Goal: Check status

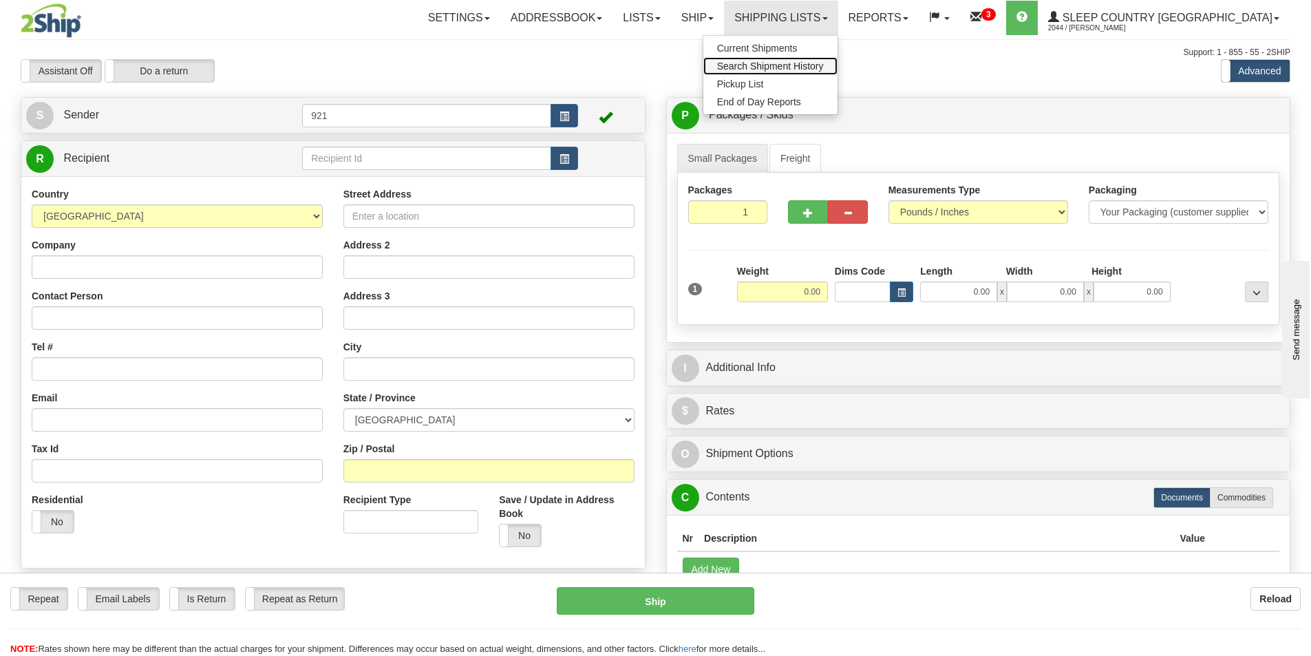
click at [824, 62] on span "Search Shipment History" at bounding box center [770, 66] width 107 height 11
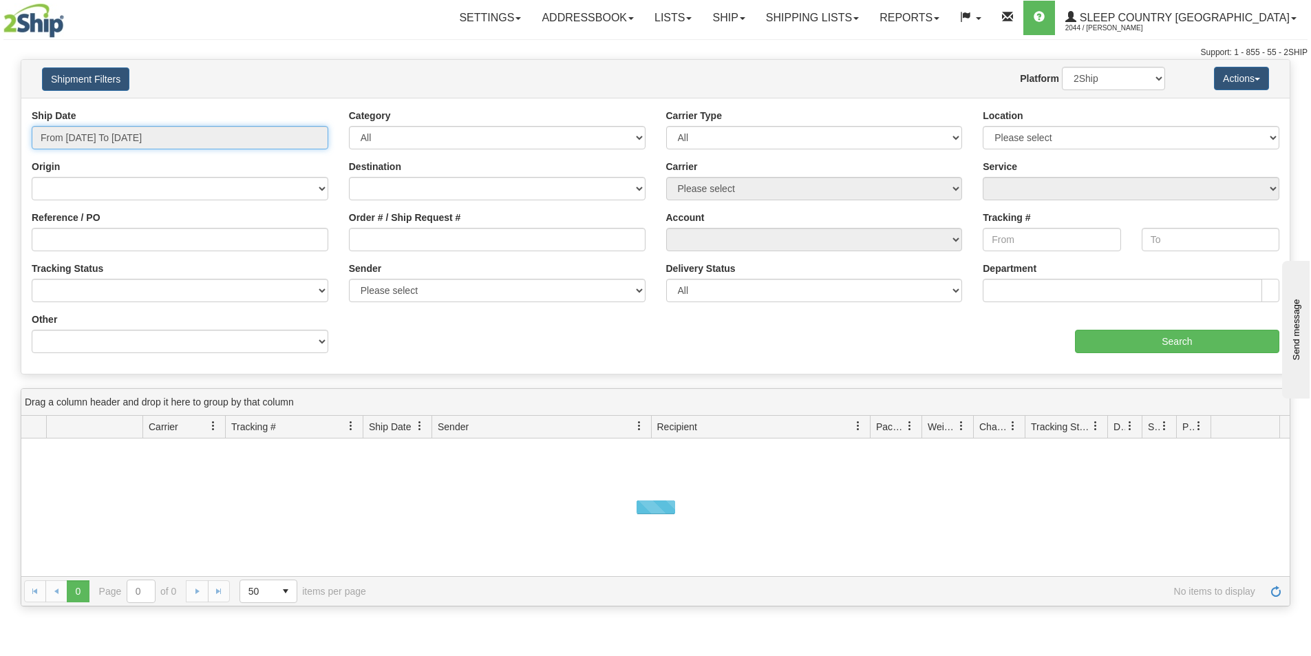
click at [123, 138] on input "From [DATE] To [DATE]" at bounding box center [180, 137] width 297 height 23
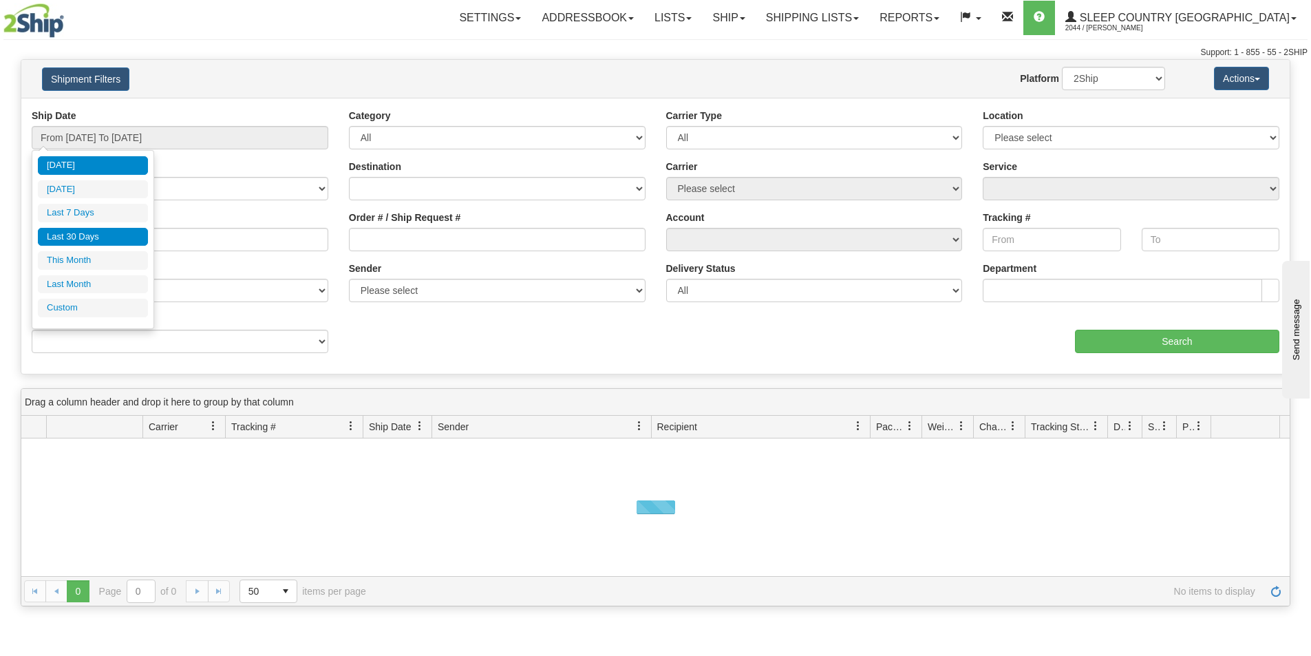
click at [101, 235] on li "Last 30 Days" at bounding box center [93, 237] width 110 height 19
type input "From [DATE] To [DATE]"
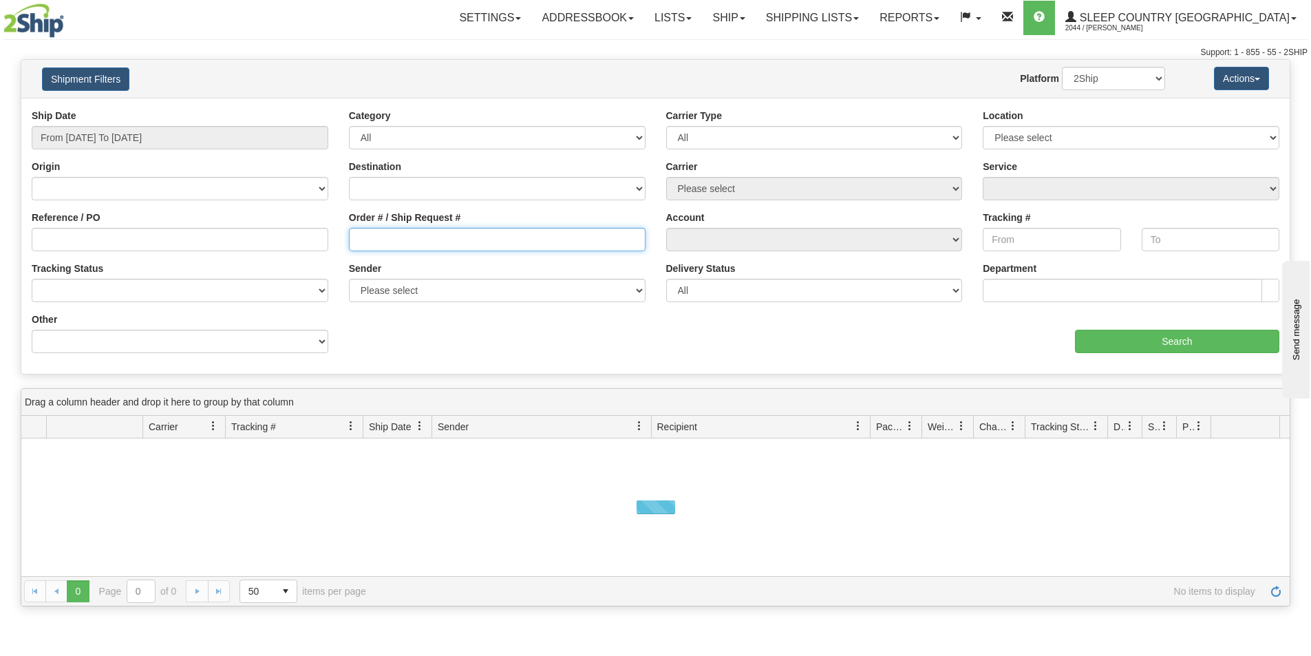
click at [388, 241] on input "Order # / Ship Request #" at bounding box center [497, 239] width 297 height 23
paste input "9007I044058"
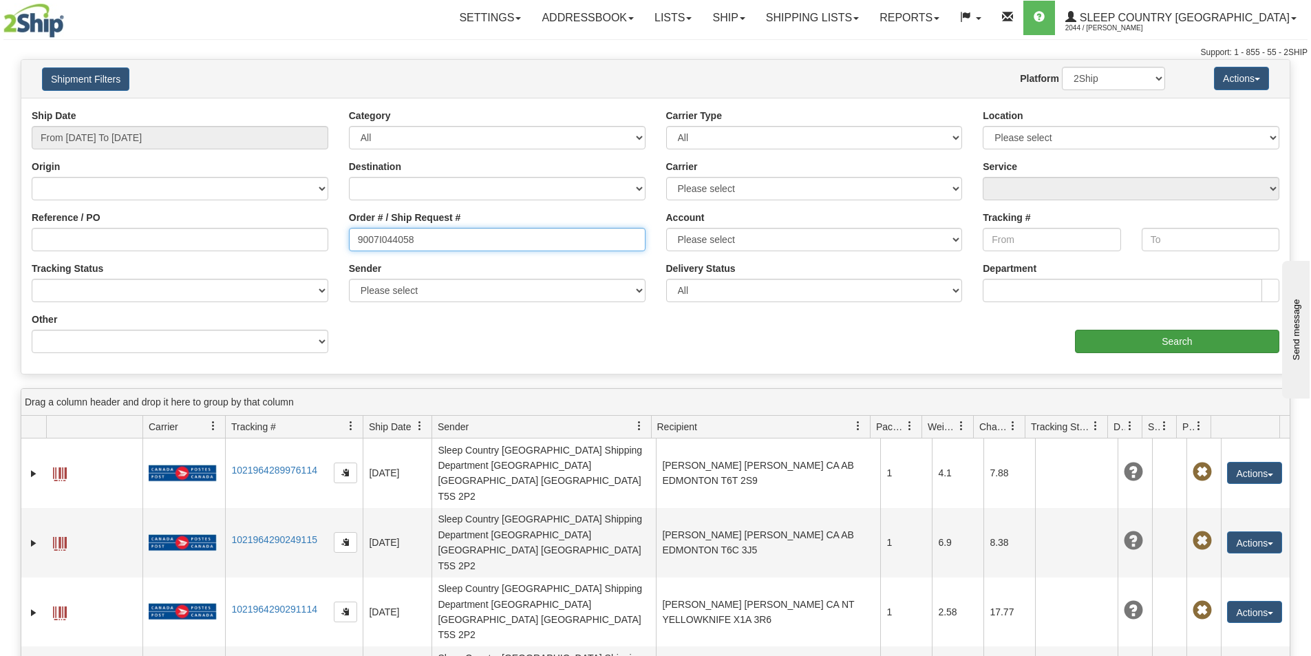
type input "9007I044058"
click at [1105, 335] on input "Search" at bounding box center [1177, 341] width 204 height 23
